Goal: Task Accomplishment & Management: Manage account settings

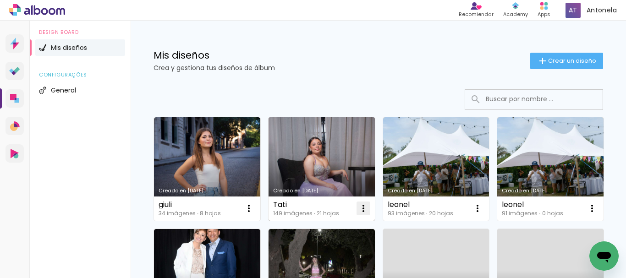
click at [363, 208] on iron-icon at bounding box center [363, 208] width 11 height 11
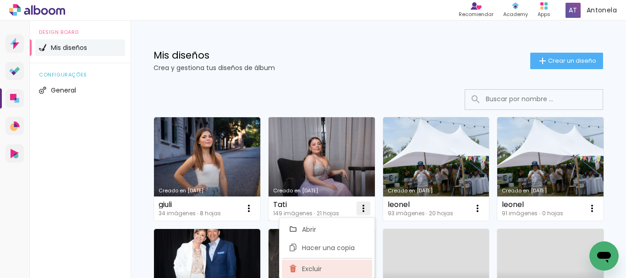
click at [319, 266] on span "Excluir" at bounding box center [312, 269] width 20 height 6
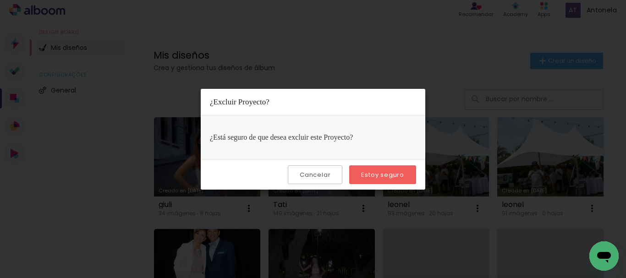
click at [0, 0] on slot "Estoy seguro" at bounding box center [0, 0] width 0 height 0
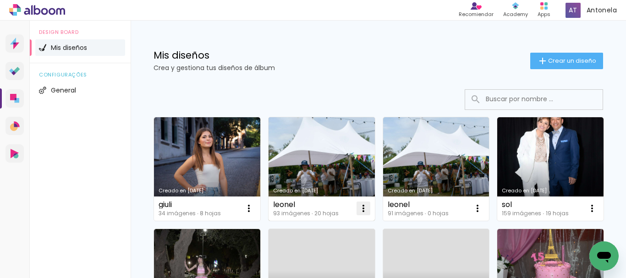
click at [363, 209] on iron-icon at bounding box center [363, 208] width 11 height 11
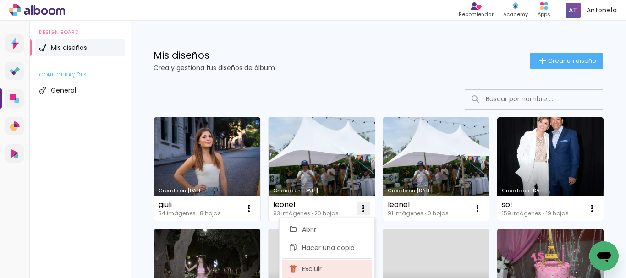
click at [310, 271] on span "Excluir" at bounding box center [312, 269] width 20 height 6
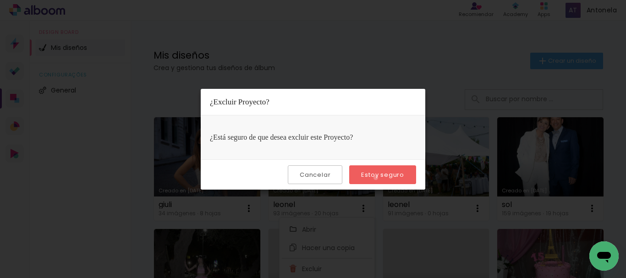
click at [0, 0] on slot "Estoy seguro" at bounding box center [0, 0] width 0 height 0
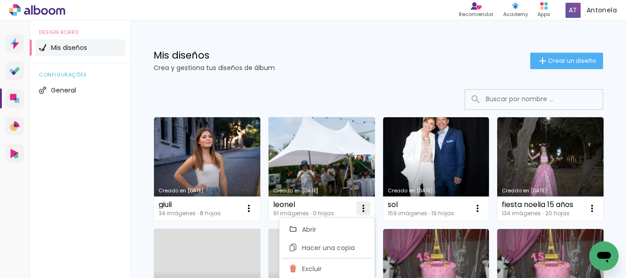
click at [366, 207] on iron-icon at bounding box center [363, 208] width 11 height 11
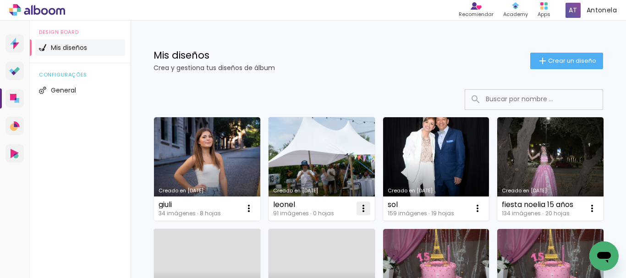
click at [363, 209] on iron-icon at bounding box center [363, 208] width 11 height 11
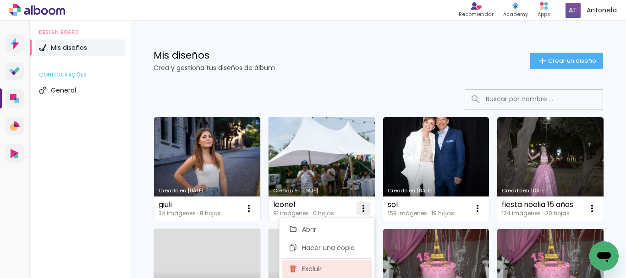
click at [318, 268] on span "Excluir" at bounding box center [312, 269] width 20 height 6
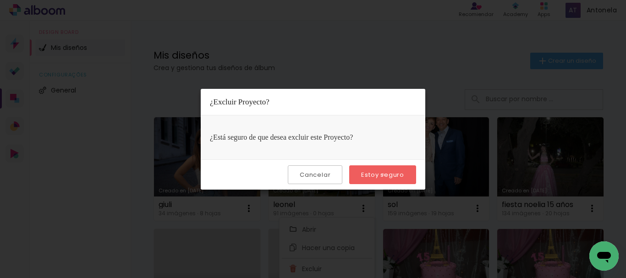
drag, startPoint x: 384, startPoint y: 175, endPoint x: 394, endPoint y: 180, distance: 11.1
click at [0, 0] on slot "Estoy seguro" at bounding box center [0, 0] width 0 height 0
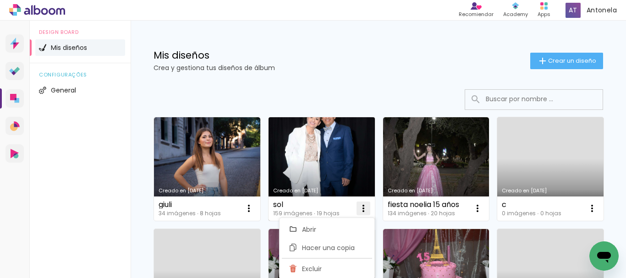
click at [361, 209] on iron-icon at bounding box center [363, 208] width 11 height 11
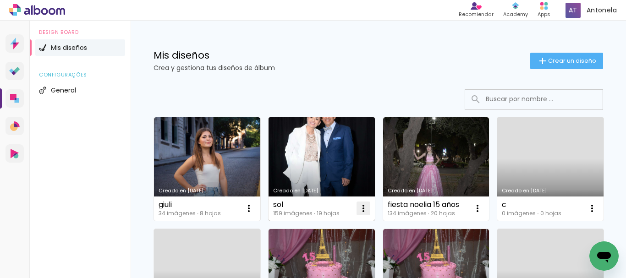
click at [363, 208] on iron-icon at bounding box center [363, 208] width 11 height 11
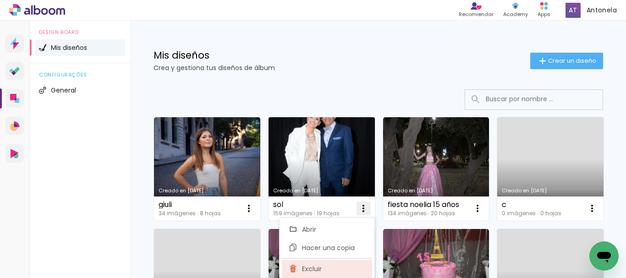
click at [321, 272] on span "Excluir" at bounding box center [312, 269] width 20 height 6
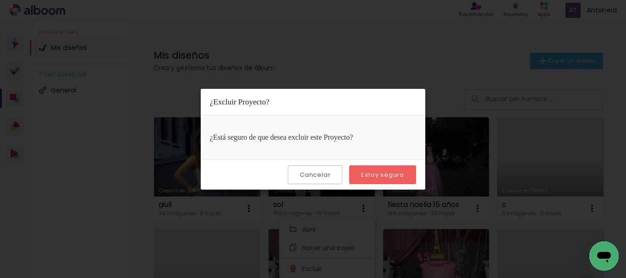
click at [0, 0] on slot "Estoy seguro" at bounding box center [0, 0] width 0 height 0
